Goal: Task Accomplishment & Management: Complete application form

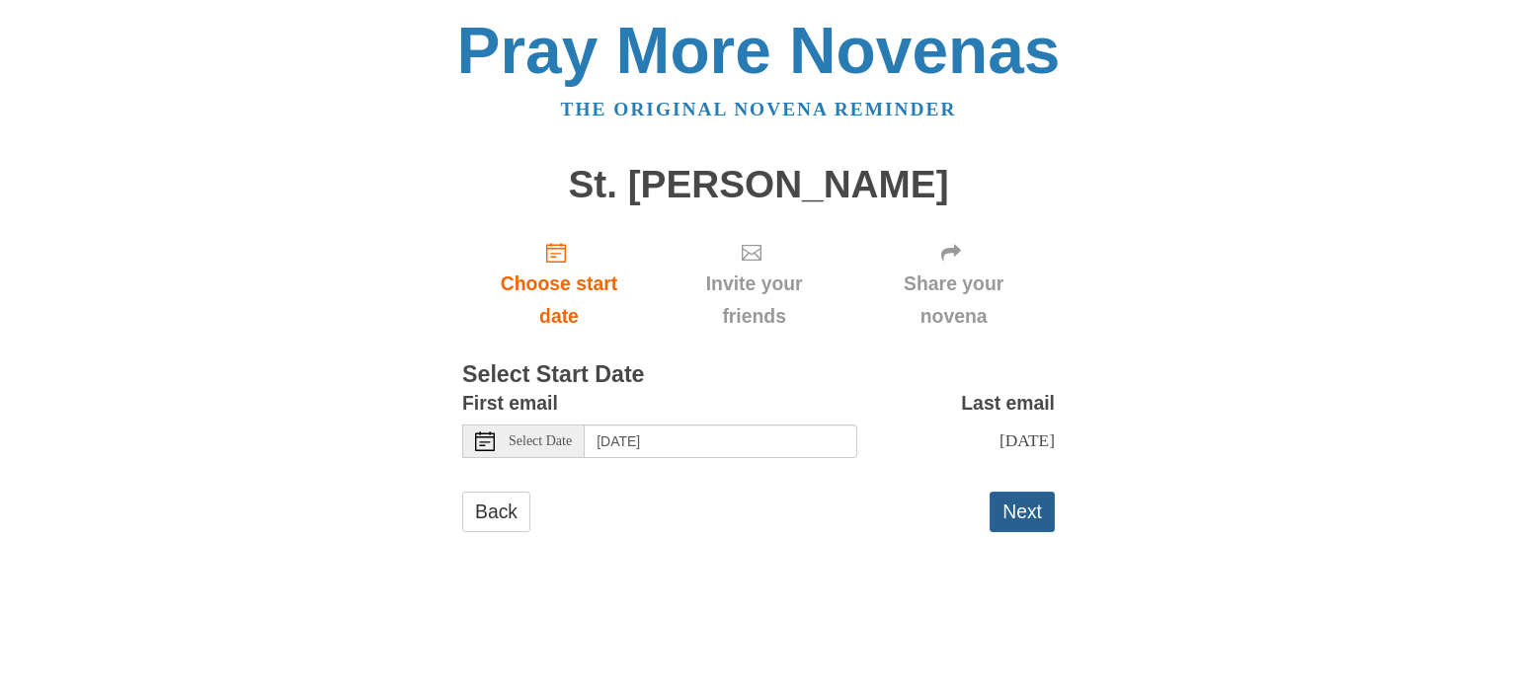
click at [1039, 512] on button "Next" at bounding box center [1021, 512] width 65 height 40
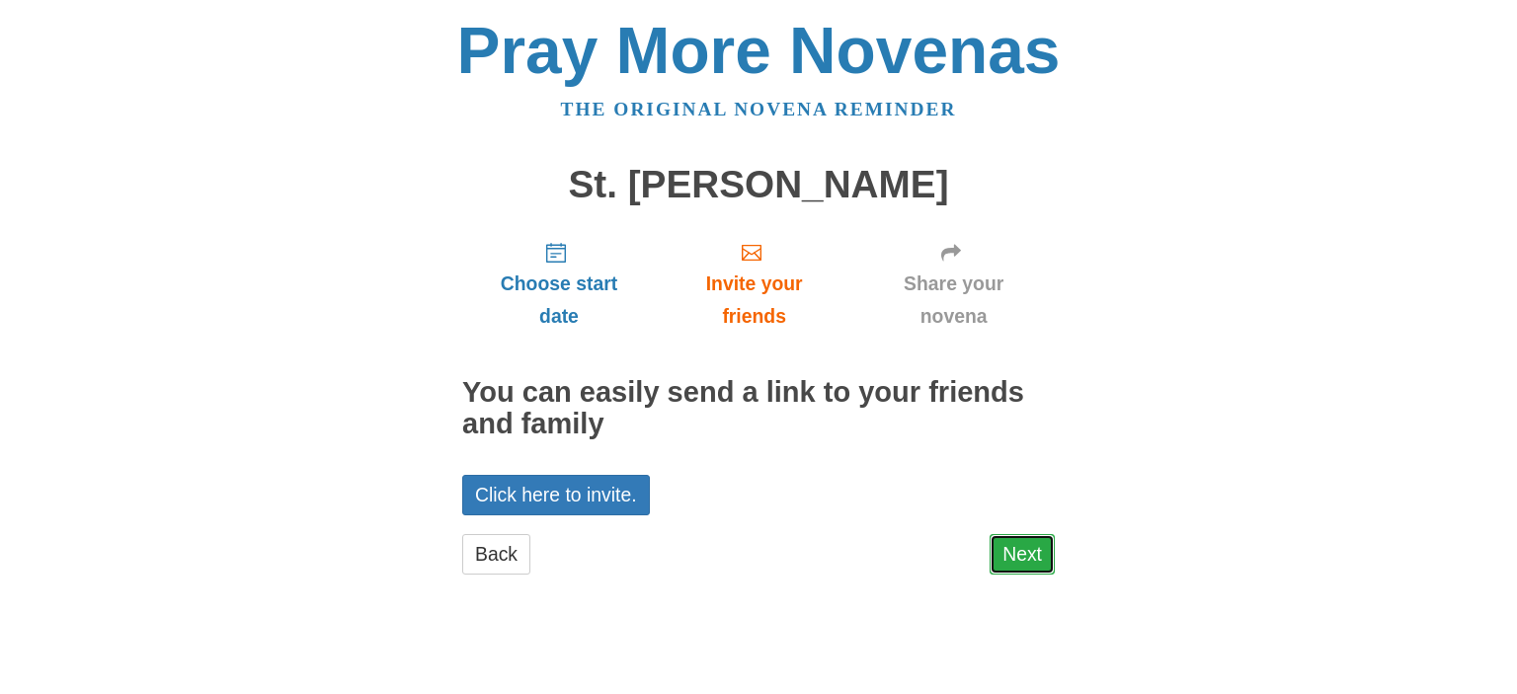
click at [1027, 567] on link "Next" at bounding box center [1021, 554] width 65 height 40
